Goal: Information Seeking & Learning: Learn about a topic

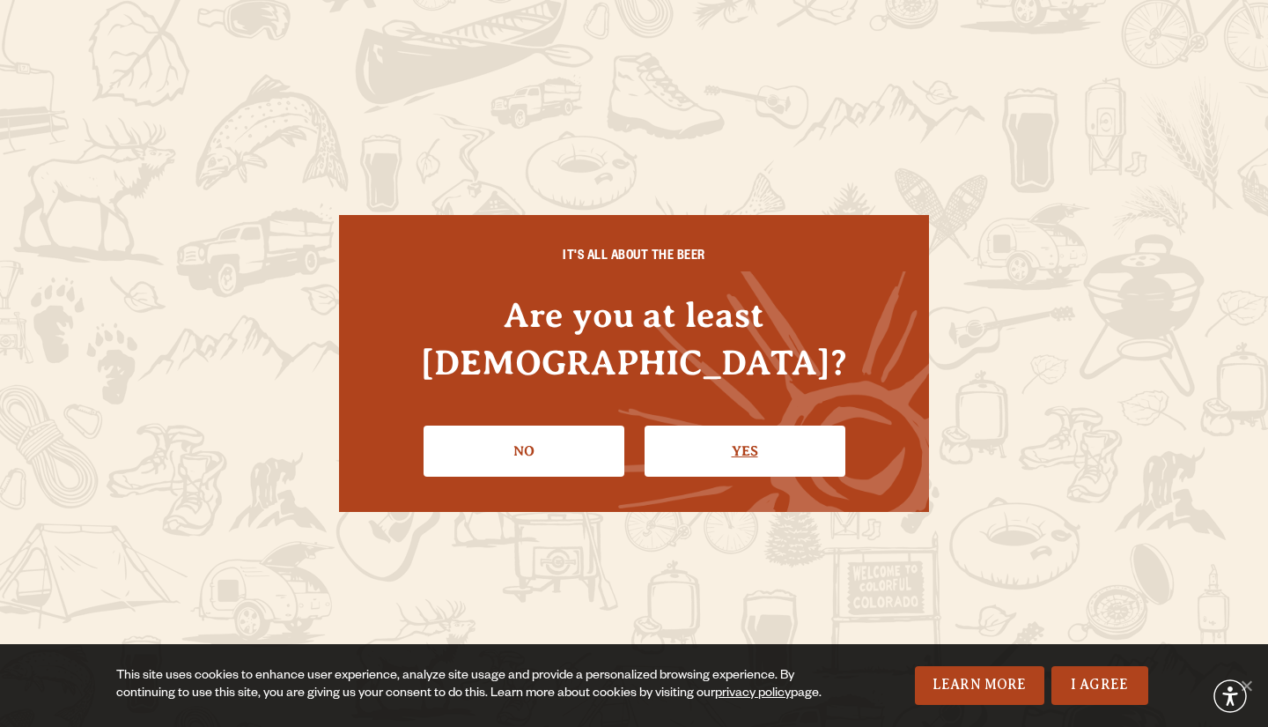
click at [768, 443] on link "Yes" at bounding box center [745, 450] width 201 height 51
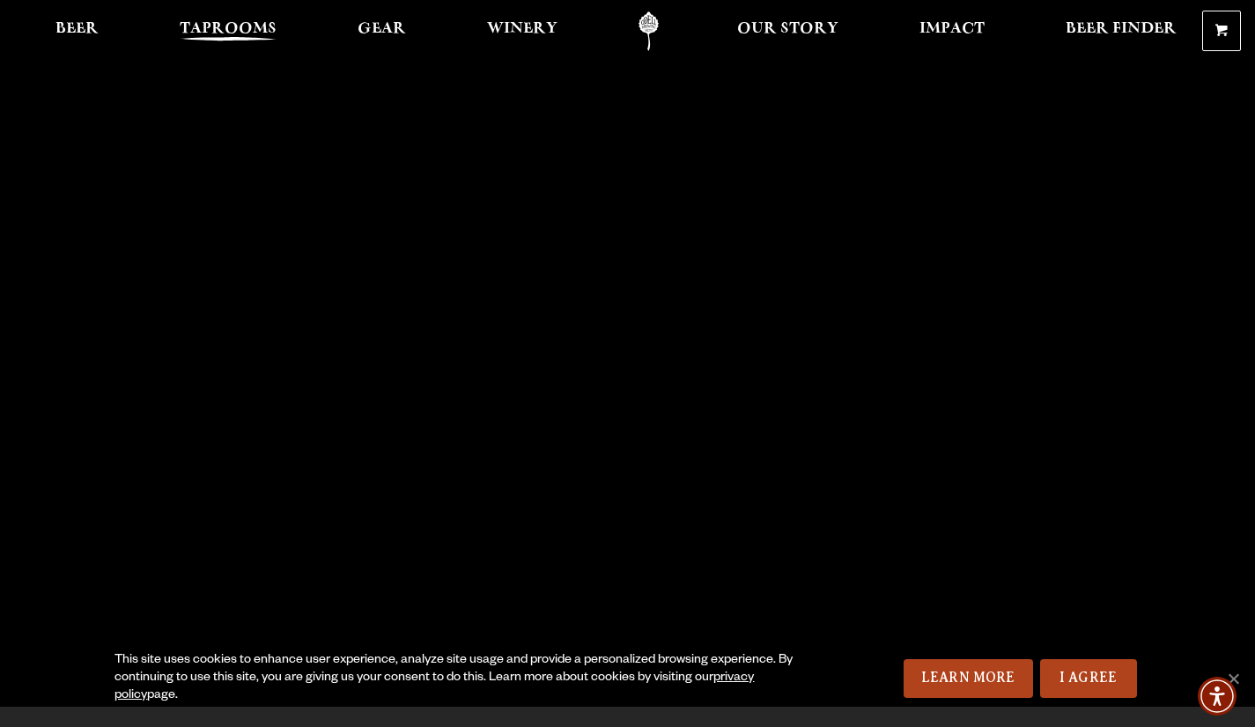
click at [203, 23] on span "Taprooms" at bounding box center [228, 29] width 97 height 14
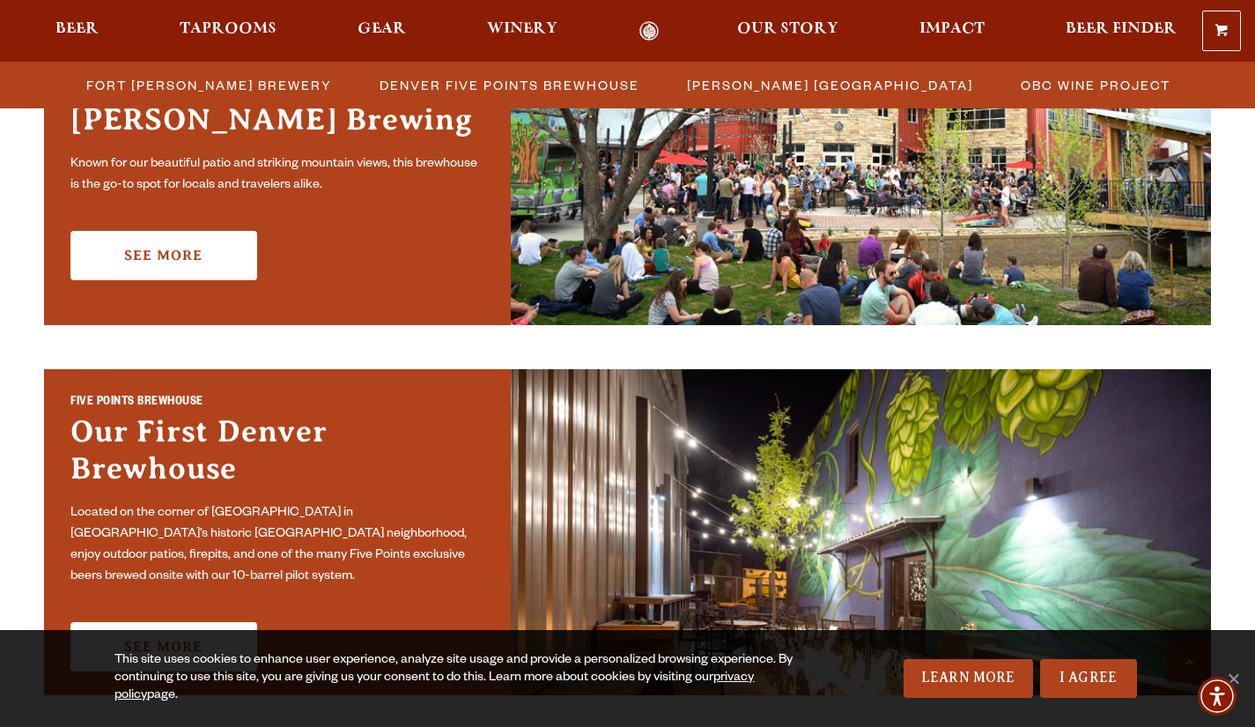
scroll to position [616, 0]
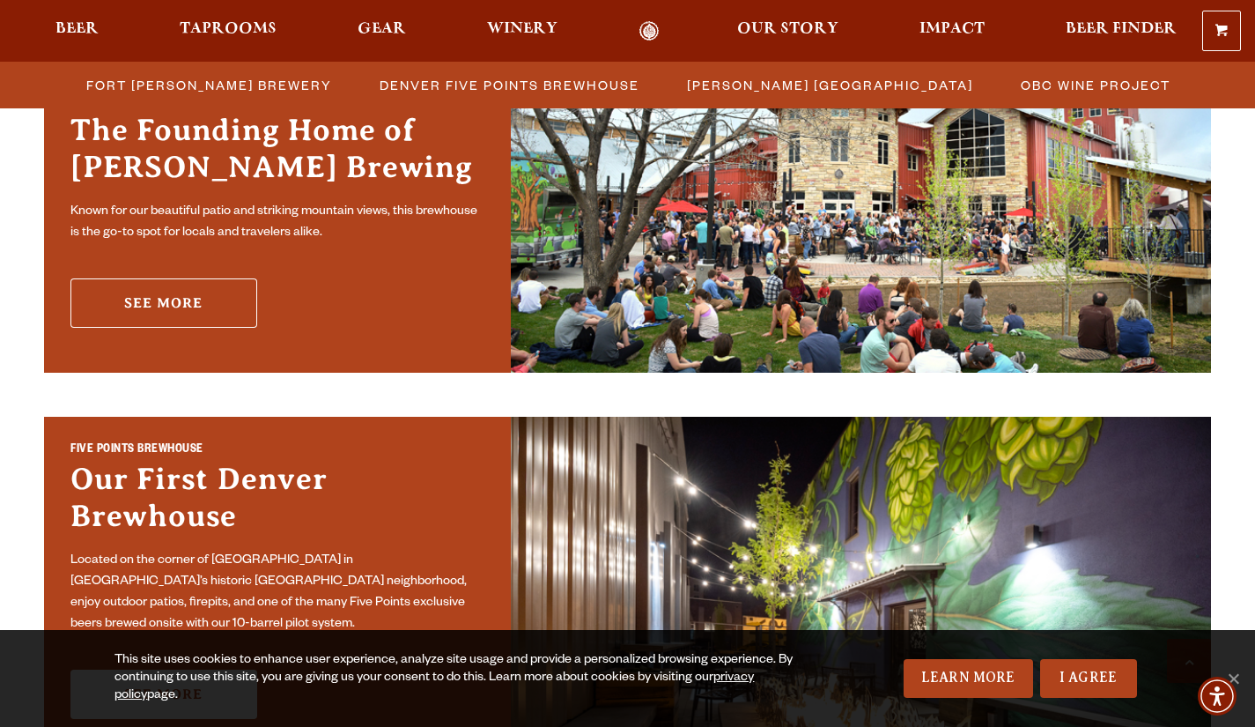
click at [209, 324] on link "See More" at bounding box center [163, 302] width 187 height 49
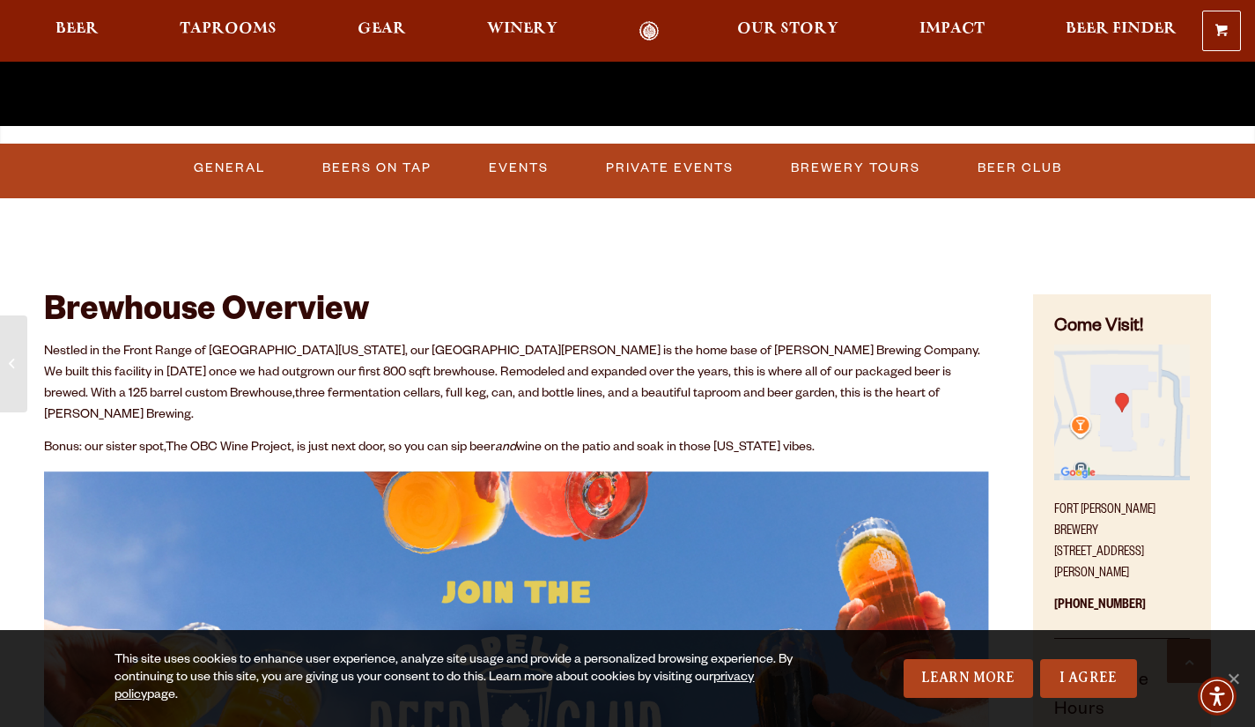
scroll to position [528, 0]
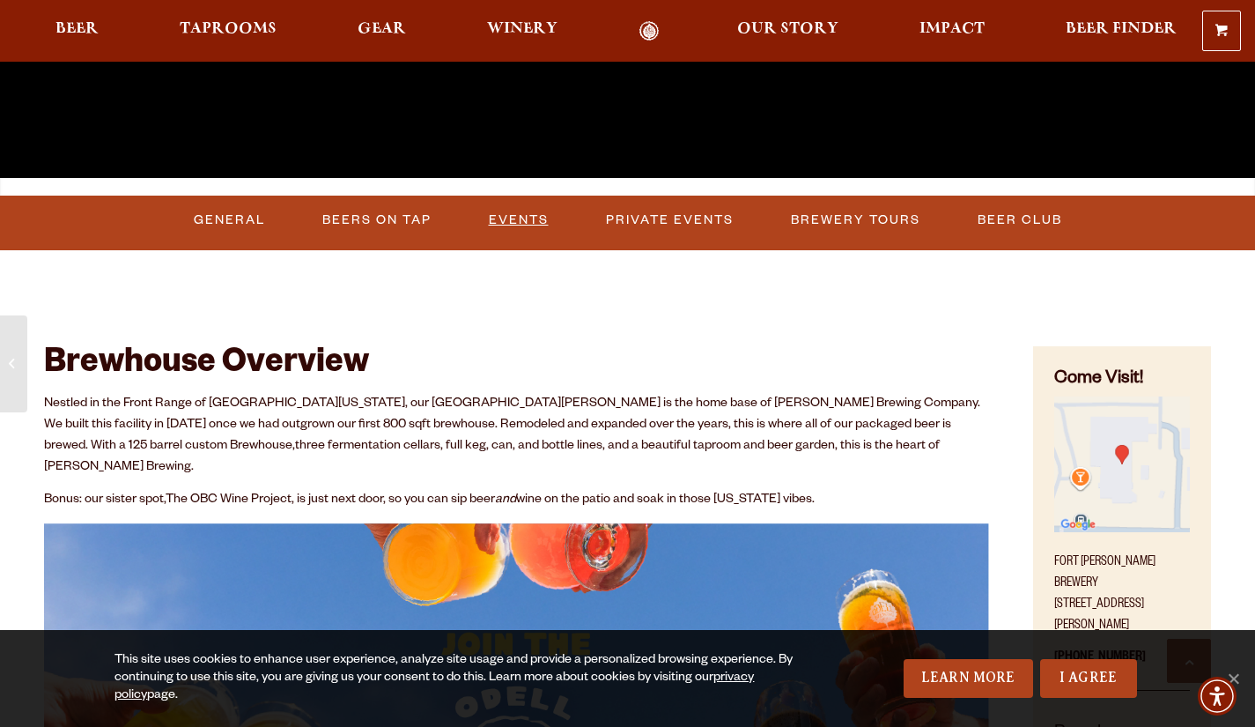
click at [536, 214] on link "Events" at bounding box center [519, 220] width 74 height 41
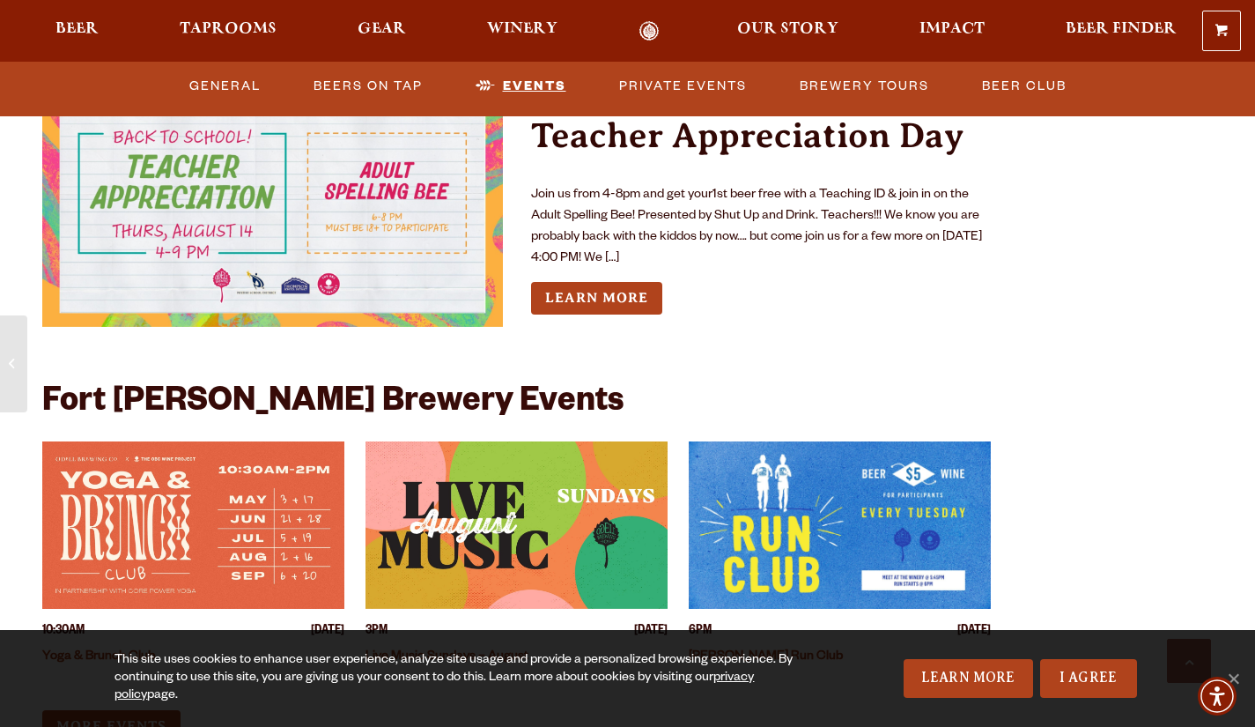
scroll to position [6578, 0]
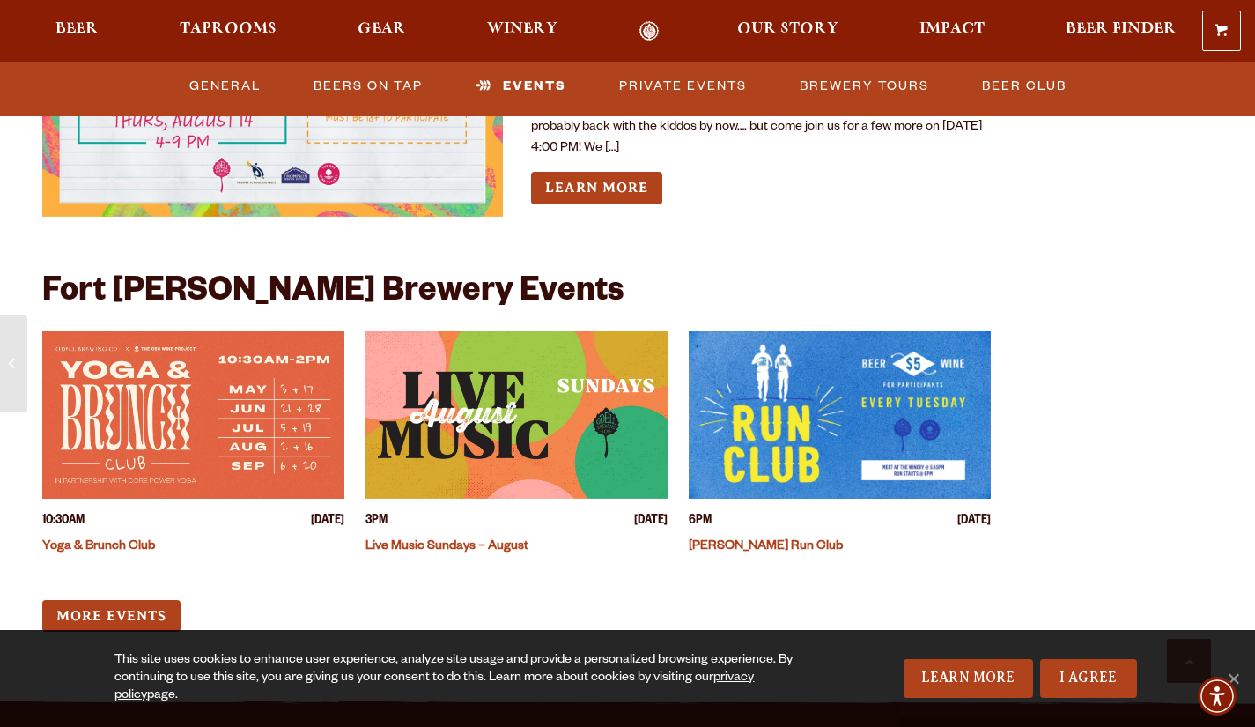
click at [481, 540] on link "Live Music Sundays – August" at bounding box center [446, 547] width 163 height 14
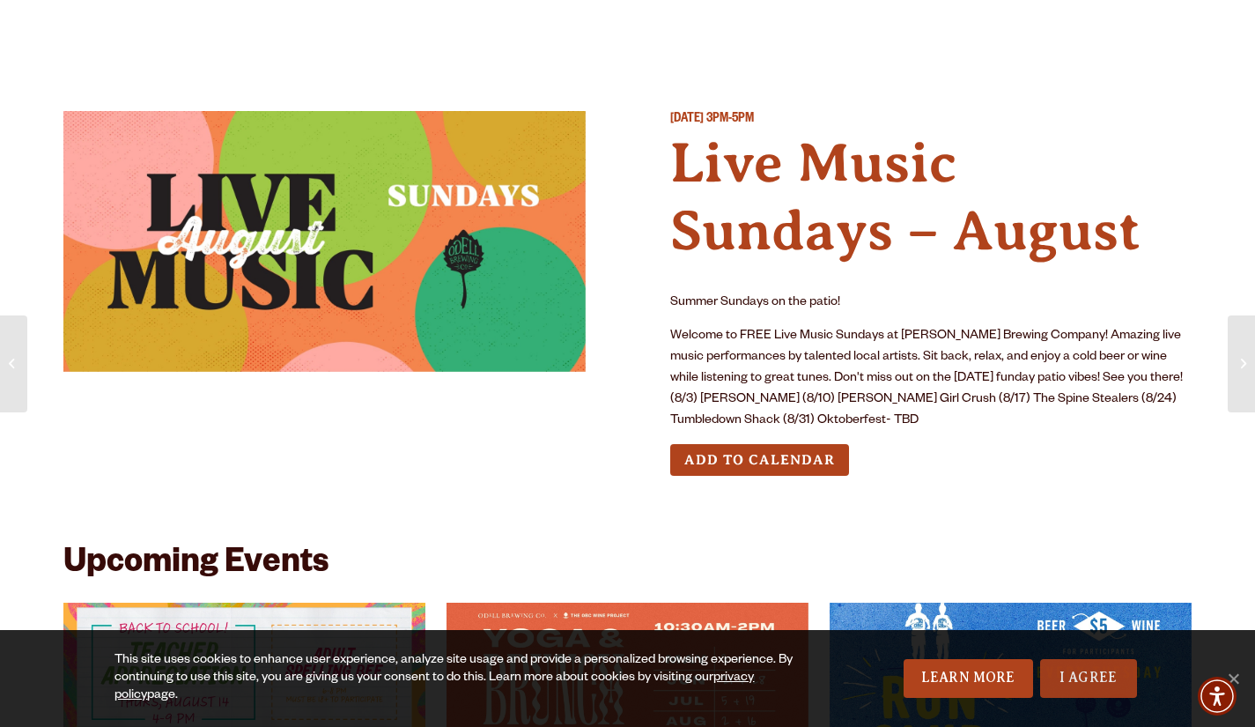
click at [1071, 677] on link "I Agree" at bounding box center [1088, 678] width 97 height 39
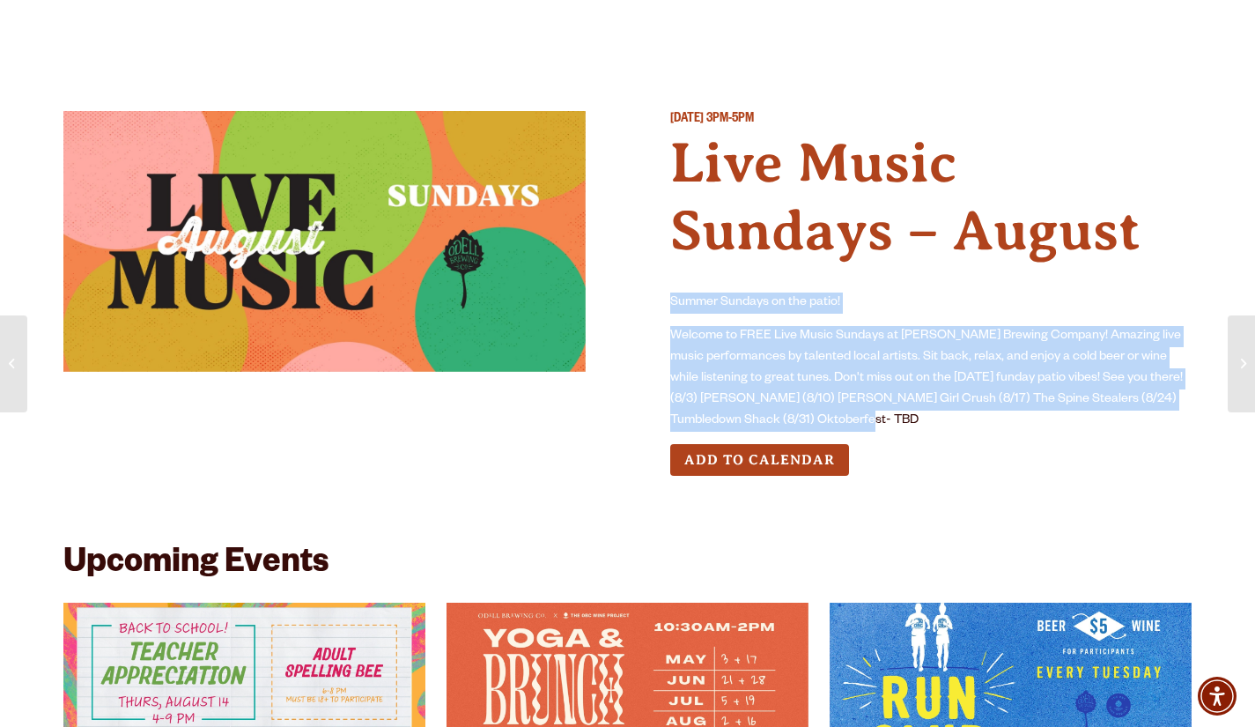
drag, startPoint x: 670, startPoint y: 299, endPoint x: 936, endPoint y: 422, distance: 293.1
click at [936, 422] on div "Summer Sundays on the patio! Welcome to FREE Live Music Sundays at Odell Brewin…" at bounding box center [931, 361] width 522 height 139
click at [960, 422] on p "Welcome to FREE Live Music Sundays at Odell Brewing Company! Amazing live music…" at bounding box center [931, 379] width 522 height 106
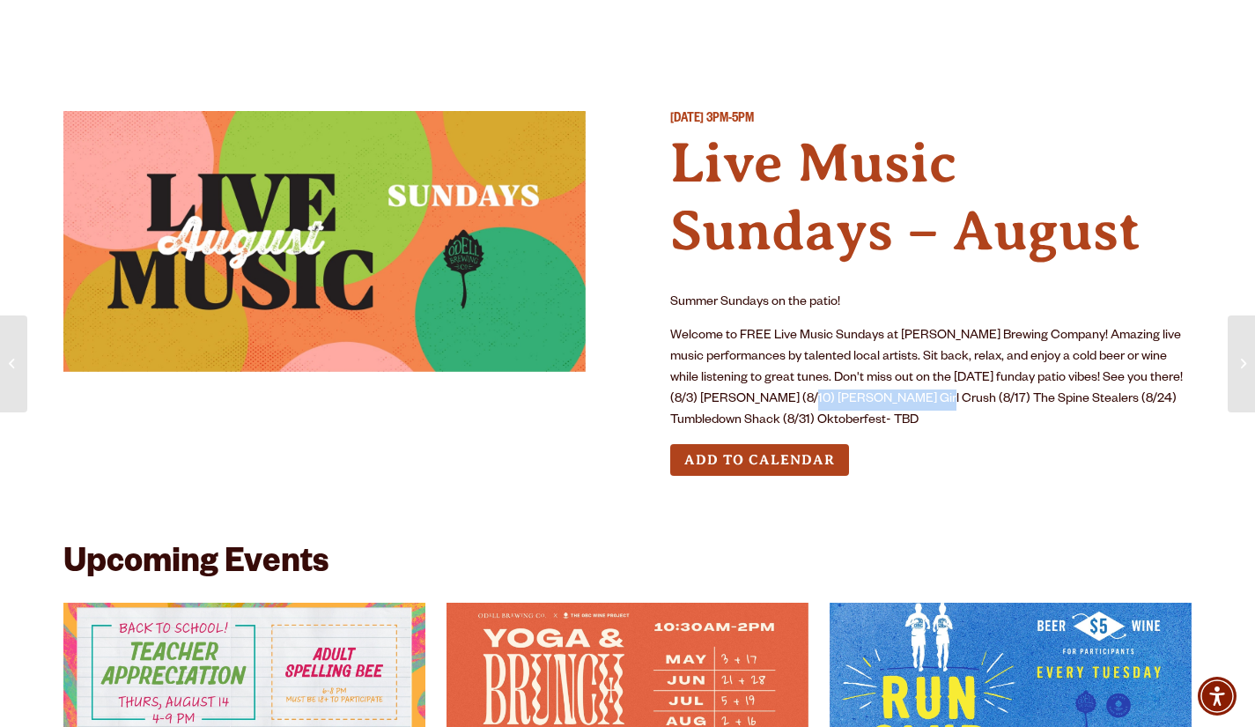
drag, startPoint x: 940, startPoint y: 402, endPoint x: 815, endPoint y: 403, distance: 125.1
click at [815, 403] on p "Welcome to FREE Live Music Sundays at Odell Brewing Company! Amazing live music…" at bounding box center [931, 379] width 522 height 106
drag, startPoint x: 852, startPoint y: 391, endPoint x: 815, endPoint y: 392, distance: 36.1
click at [815, 392] on p "Welcome to FREE Live Music Sundays at Odell Brewing Company! Amazing live music…" at bounding box center [931, 379] width 522 height 106
click at [810, 395] on p "Welcome to FREE Live Music Sundays at Odell Brewing Company! Amazing live music…" at bounding box center [931, 379] width 522 height 106
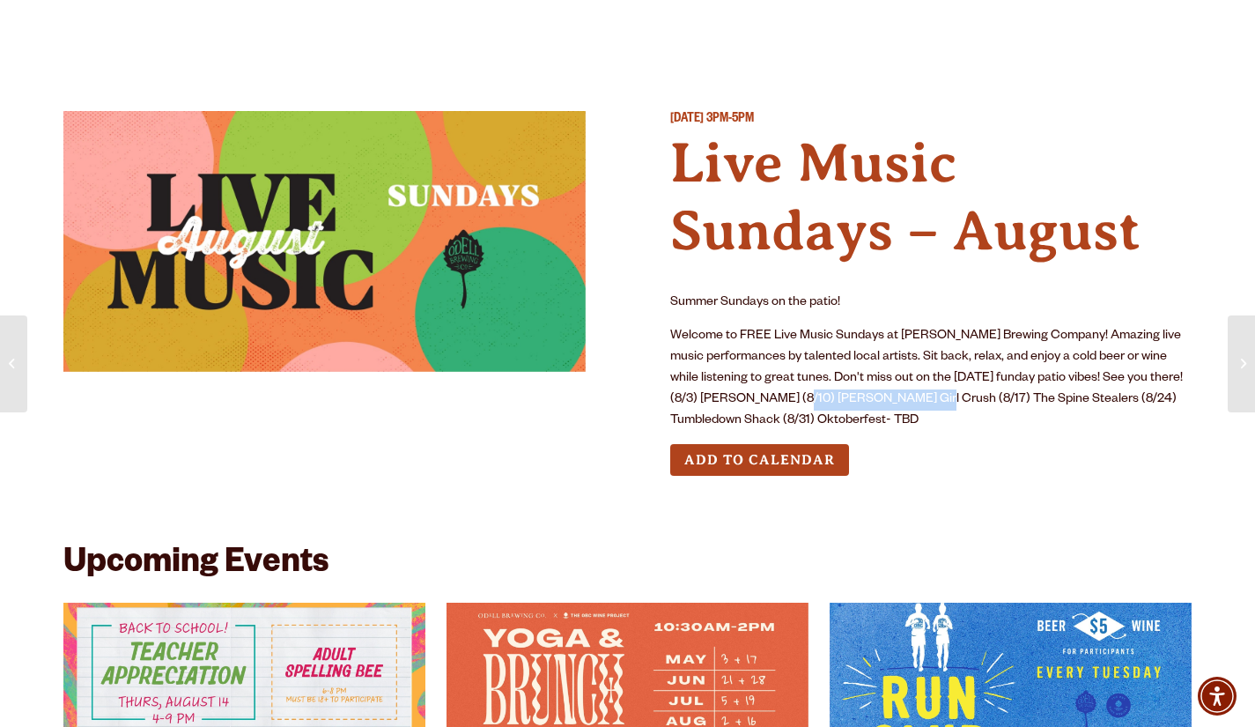
drag, startPoint x: 810, startPoint y: 395, endPoint x: 932, endPoint y: 398, distance: 121.6
click at [932, 398] on p "Welcome to FREE Live Music Sundays at Odell Brewing Company! Amazing live music…" at bounding box center [931, 379] width 522 height 106
copy p "Wendy Woo's Girl Crush"
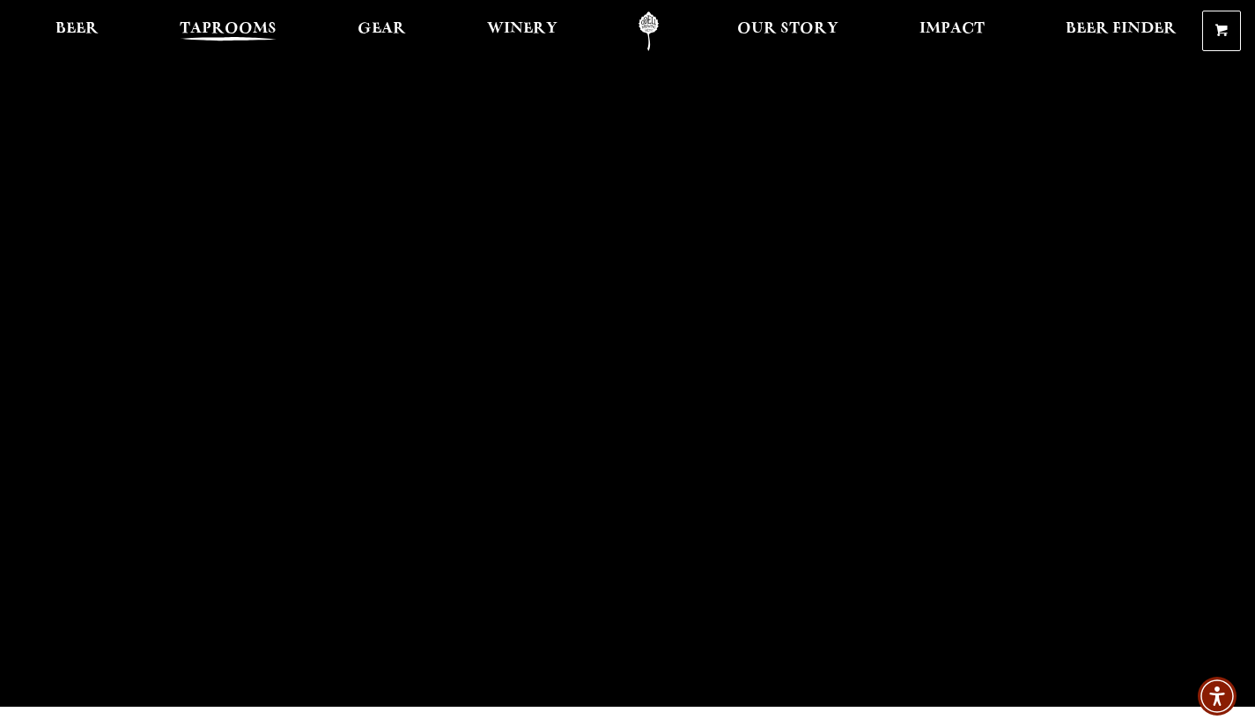
click at [255, 36] on span "Taprooms" at bounding box center [228, 29] width 97 height 14
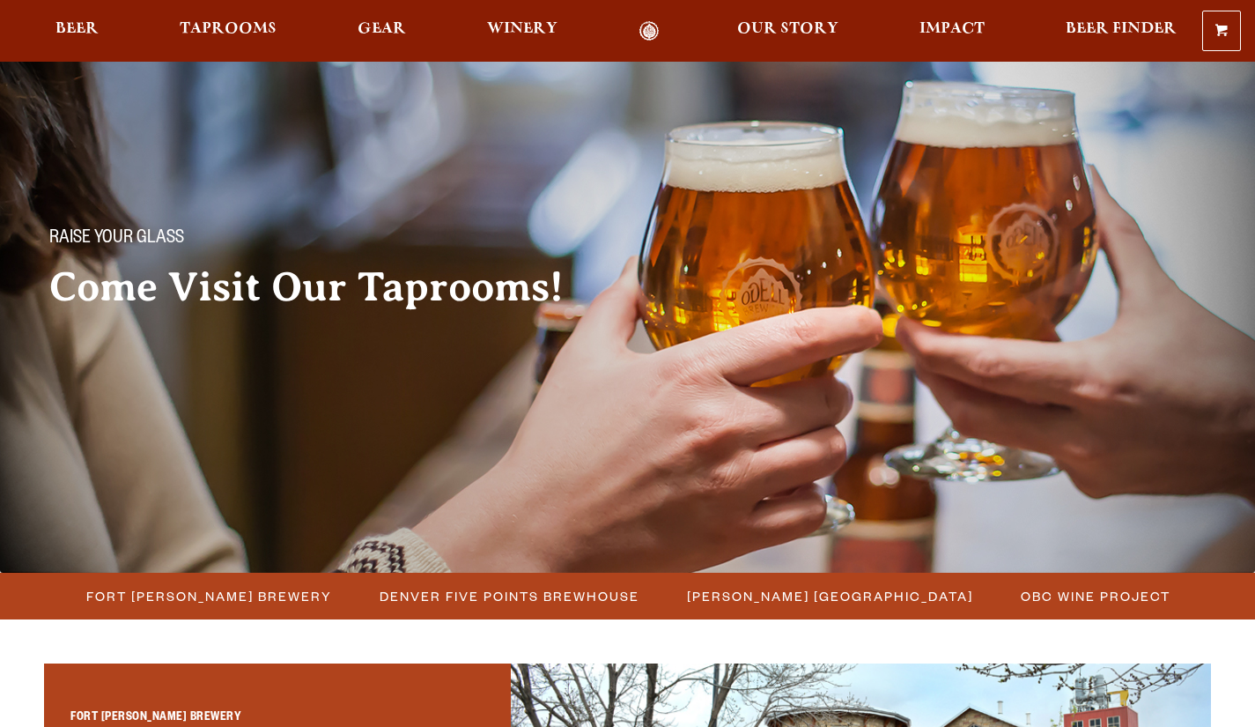
scroll to position [352, 0]
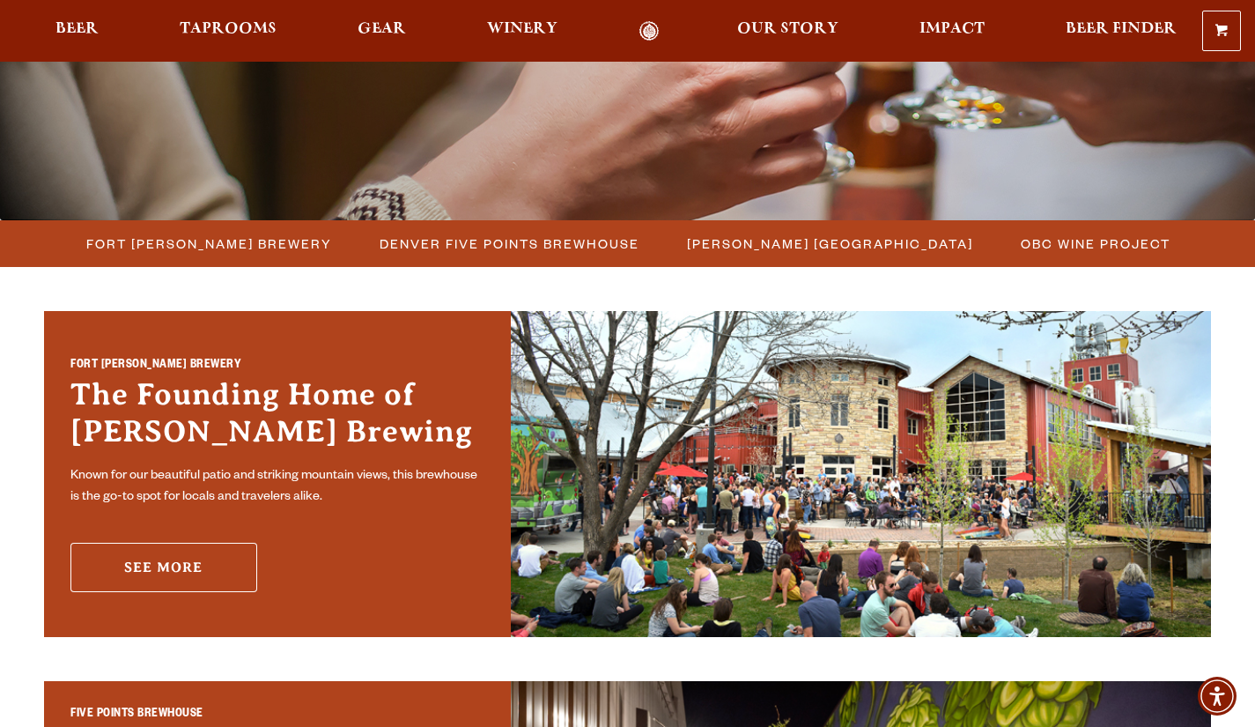
click at [192, 570] on link "See More" at bounding box center [163, 566] width 187 height 49
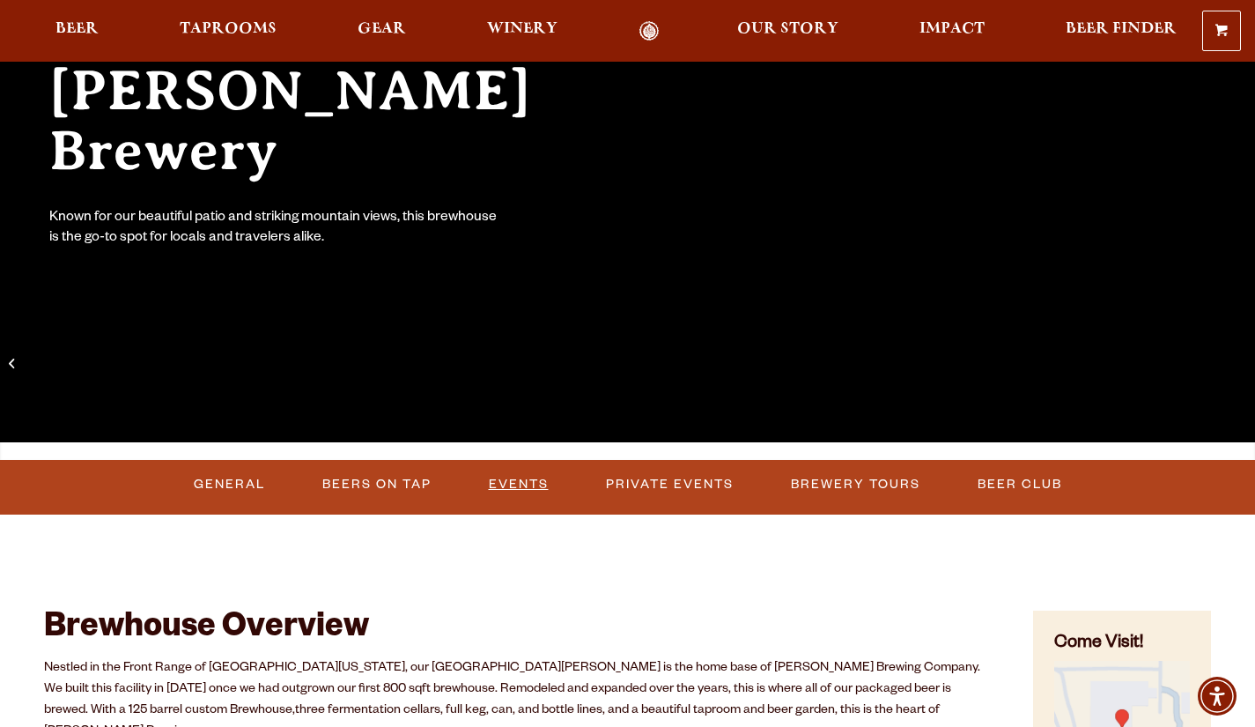
click at [506, 487] on link "Events" at bounding box center [519, 484] width 74 height 41
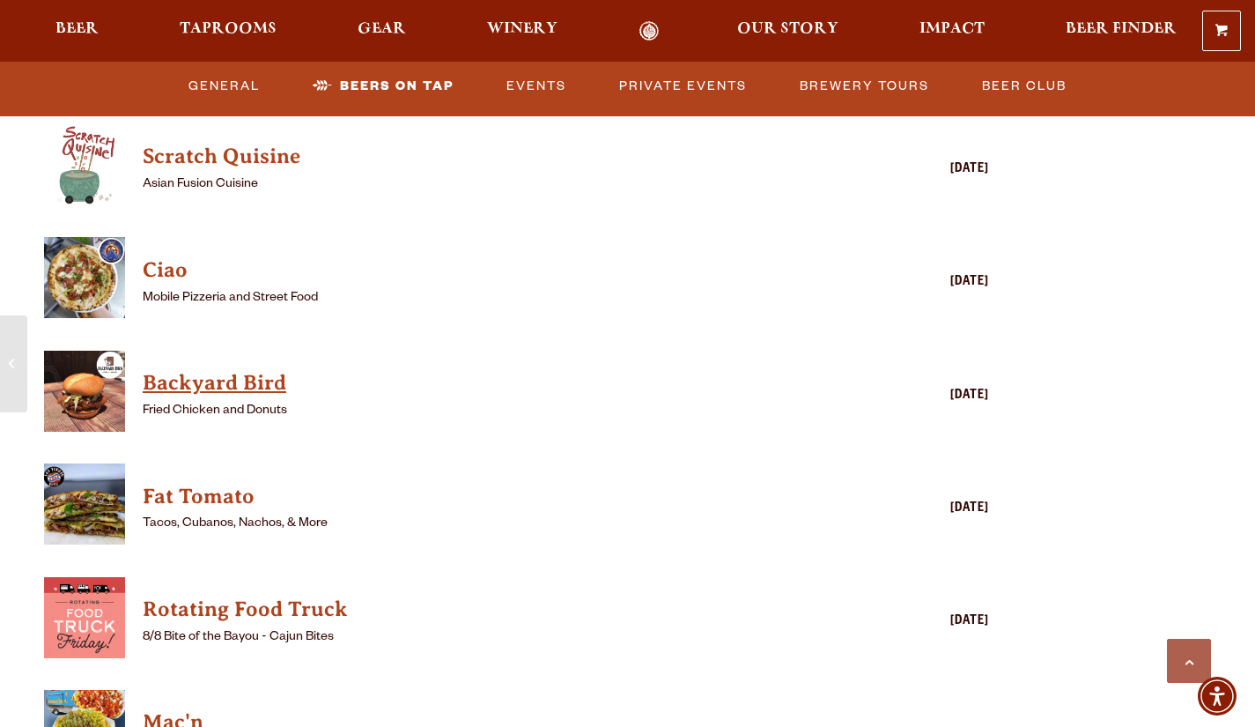
scroll to position [4024, 0]
